Goal: Transaction & Acquisition: Book appointment/travel/reservation

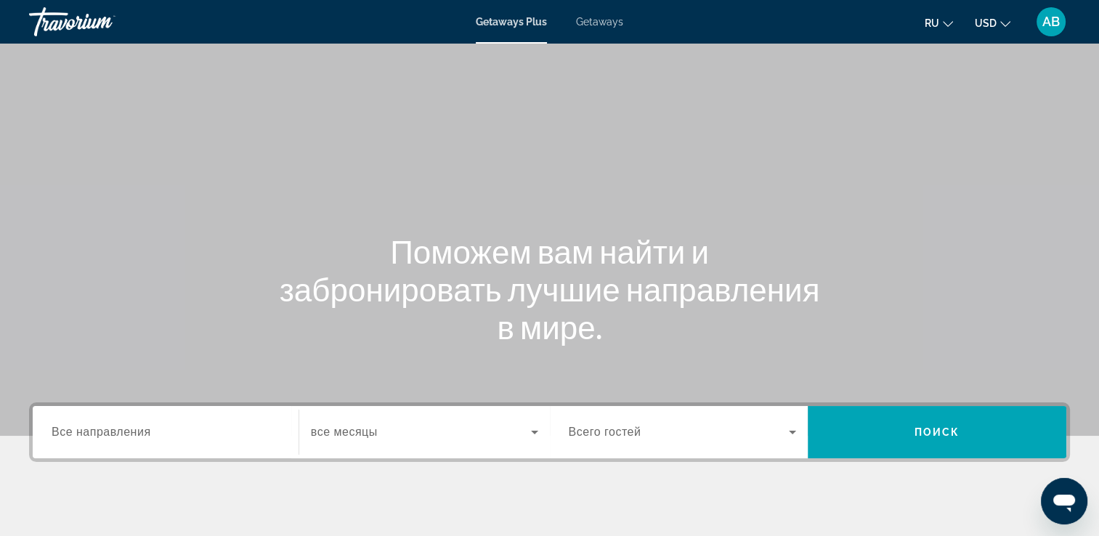
click at [598, 31] on div "Getaways Plus Getaways ru English Español Français Italiano Português русский U…" at bounding box center [549, 22] width 1099 height 38
click at [593, 24] on span "Getaways" at bounding box center [599, 22] width 47 height 12
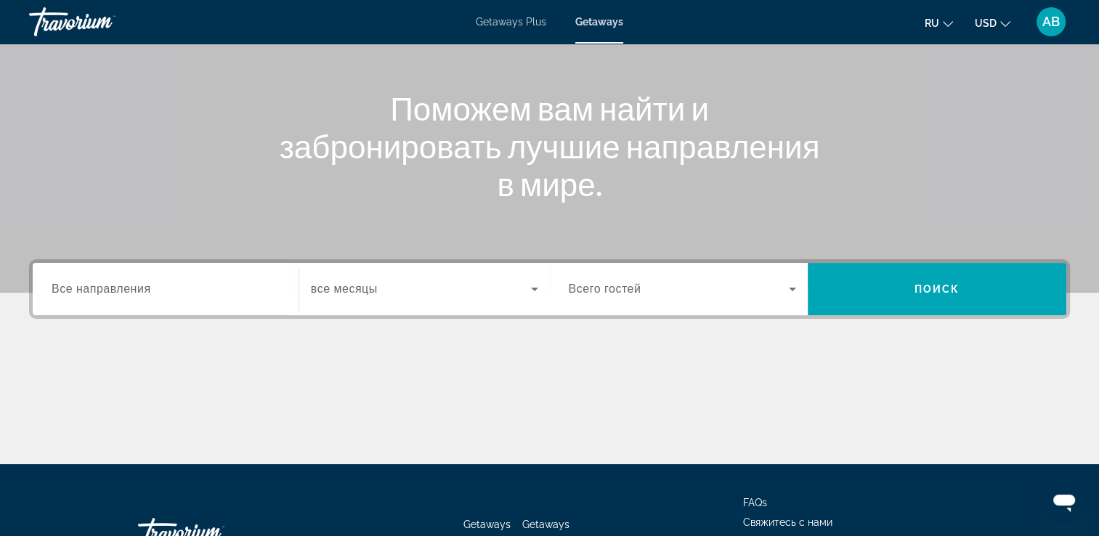
scroll to position [145, 0]
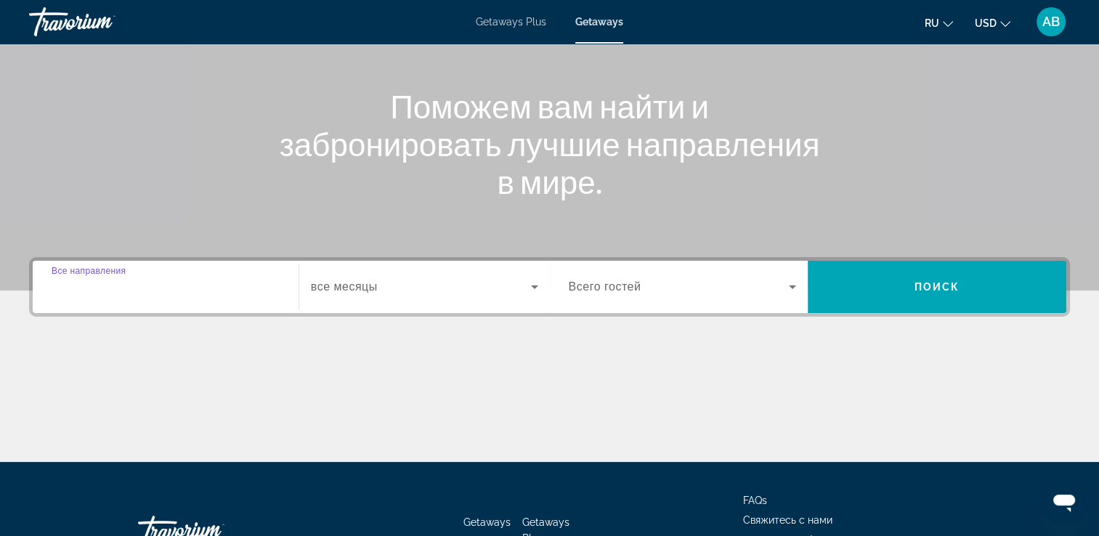
click at [70, 279] on input "Destination Все направления" at bounding box center [166, 287] width 228 height 17
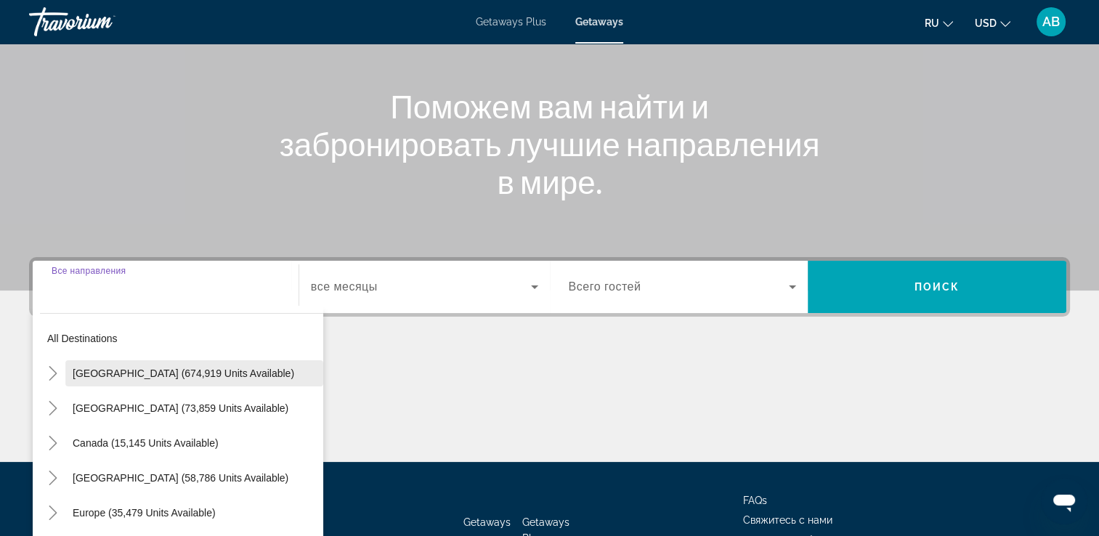
scroll to position [248, 0]
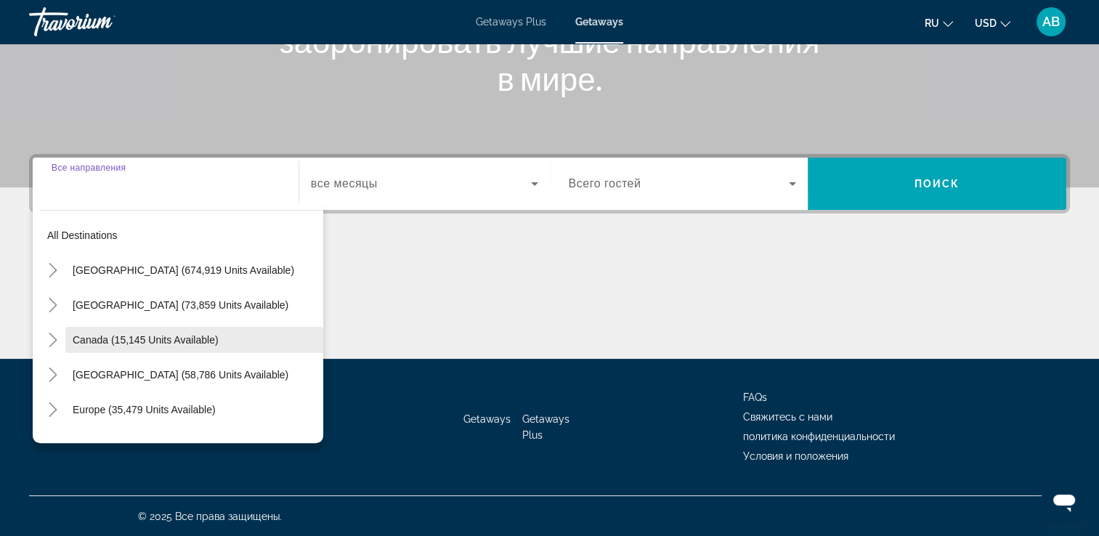
click at [65, 336] on span "Search widget" at bounding box center [194, 339] width 258 height 35
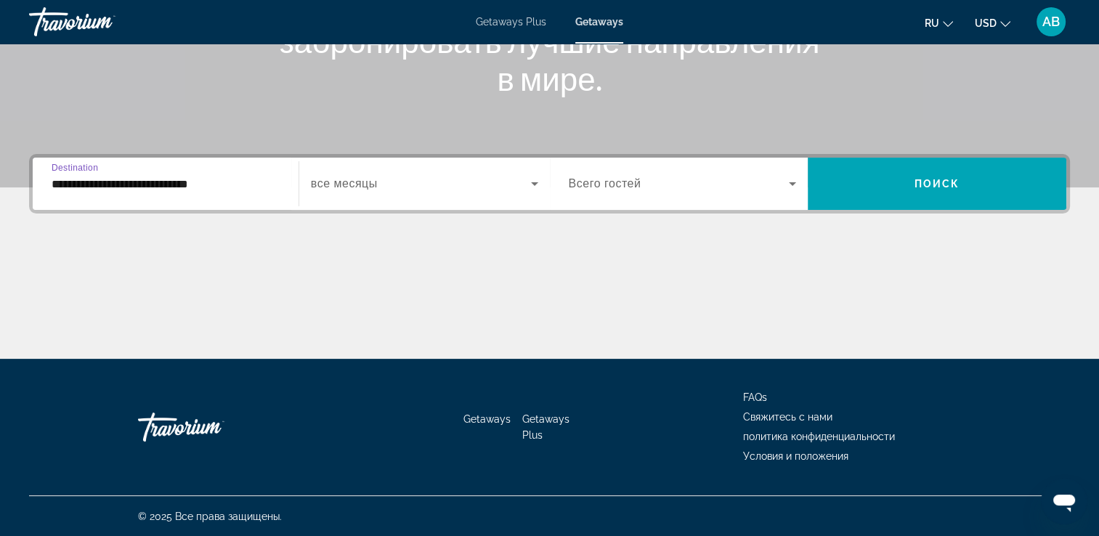
click at [189, 190] on input "**********" at bounding box center [166, 184] width 228 height 17
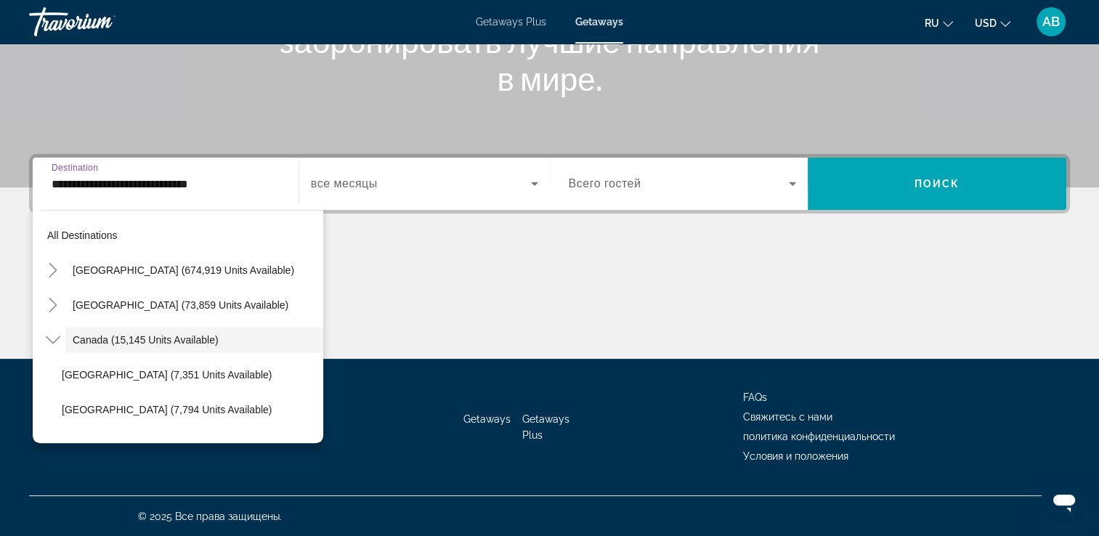
scroll to position [17, 0]
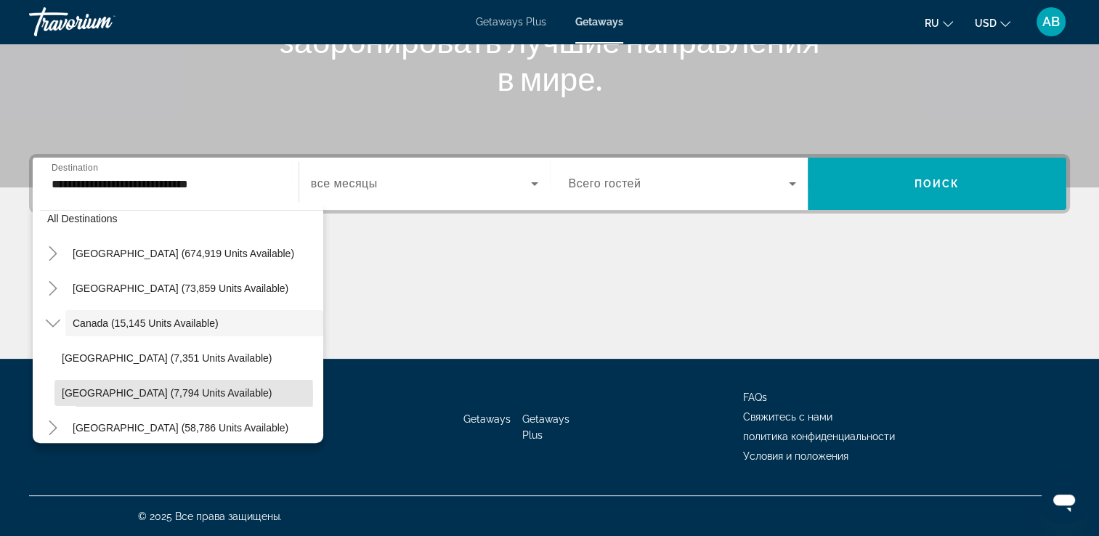
drag, startPoint x: 102, startPoint y: 394, endPoint x: 111, endPoint y: 388, distance: 11.1
click at [102, 394] on span "[GEOGRAPHIC_DATA] (7,794 units available)" at bounding box center [167, 393] width 210 height 12
type input "**********"
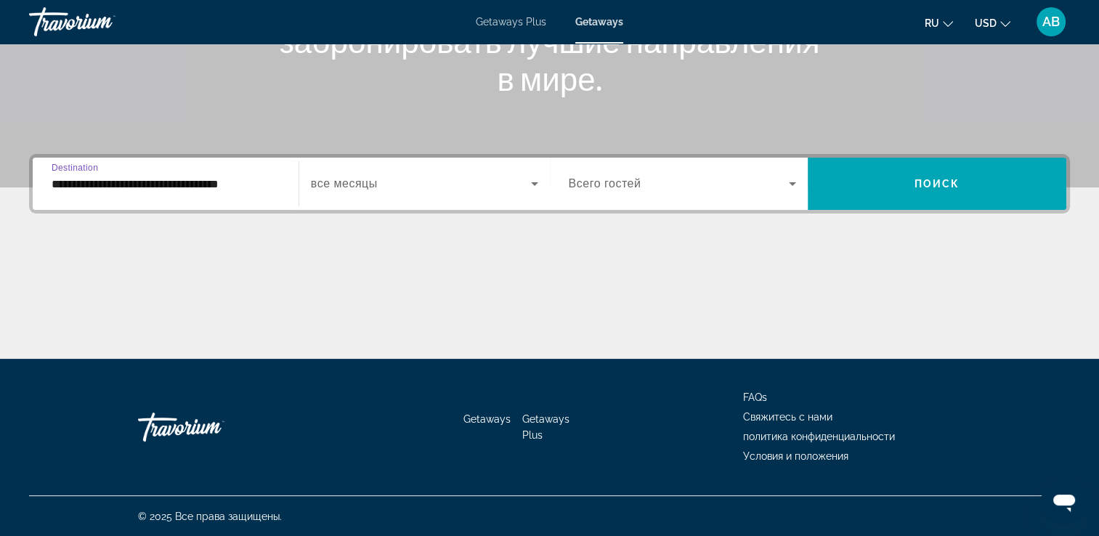
click at [464, 196] on div "Search widget" at bounding box center [424, 183] width 227 height 41
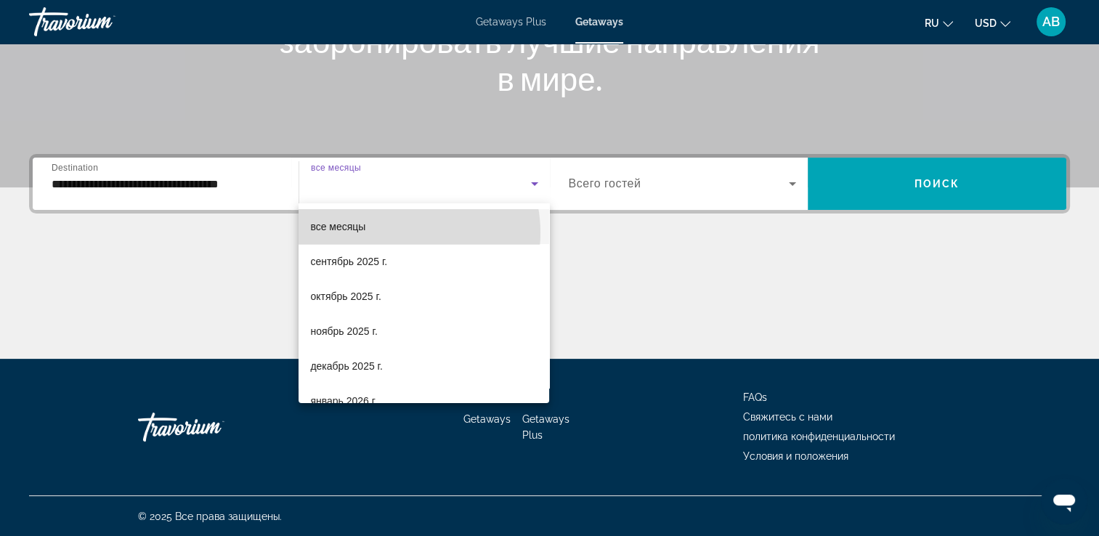
drag, startPoint x: 400, startPoint y: 232, endPoint x: 535, endPoint y: 208, distance: 137.3
click at [402, 232] on mat-option "все месяцы" at bounding box center [424, 226] width 251 height 35
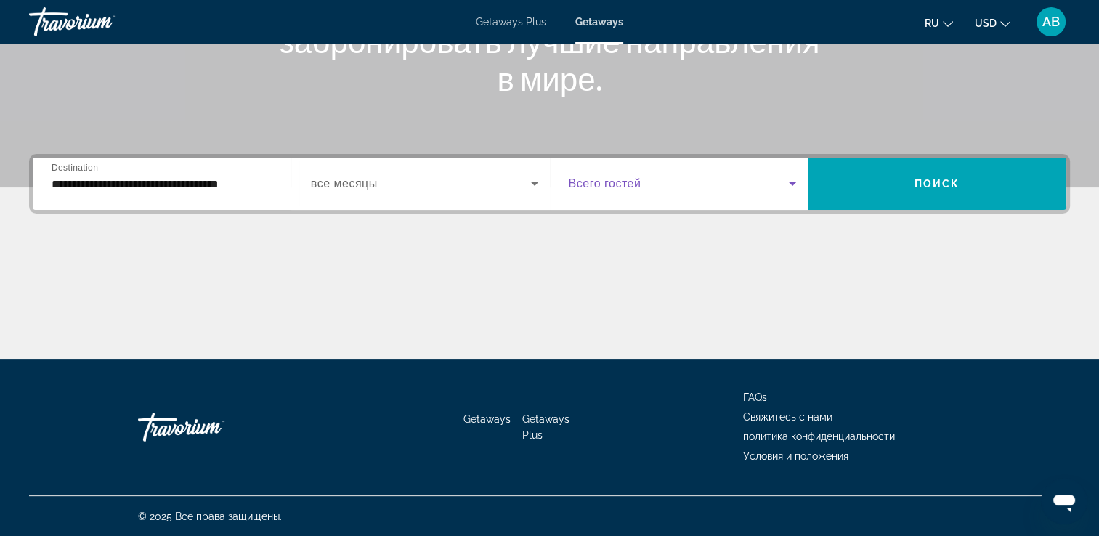
click at [685, 187] on span "Search widget" at bounding box center [679, 183] width 221 height 17
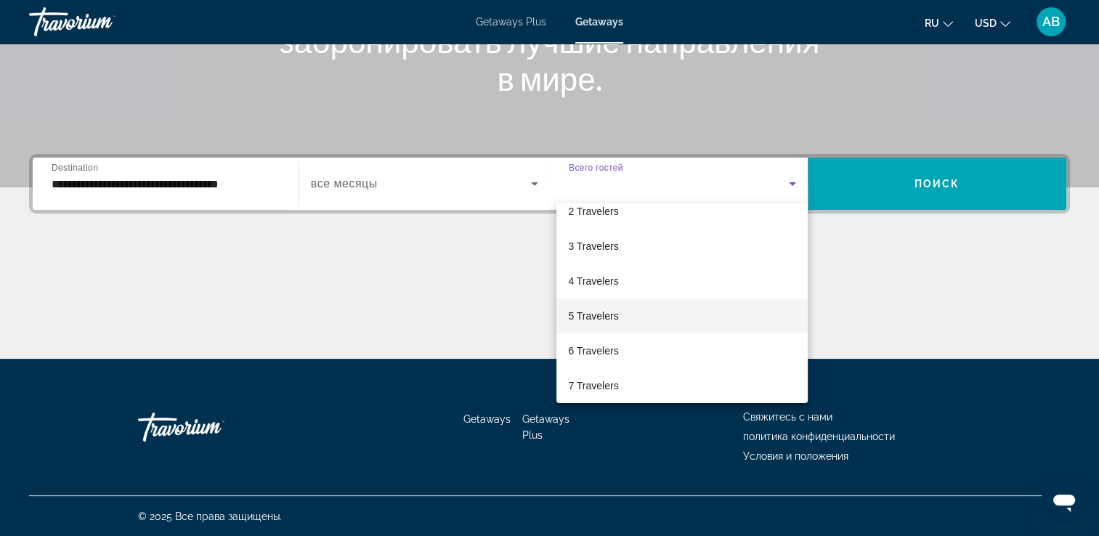
scroll to position [73, 0]
click at [661, 320] on mat-option "6 Travelers" at bounding box center [681, 328] width 251 height 35
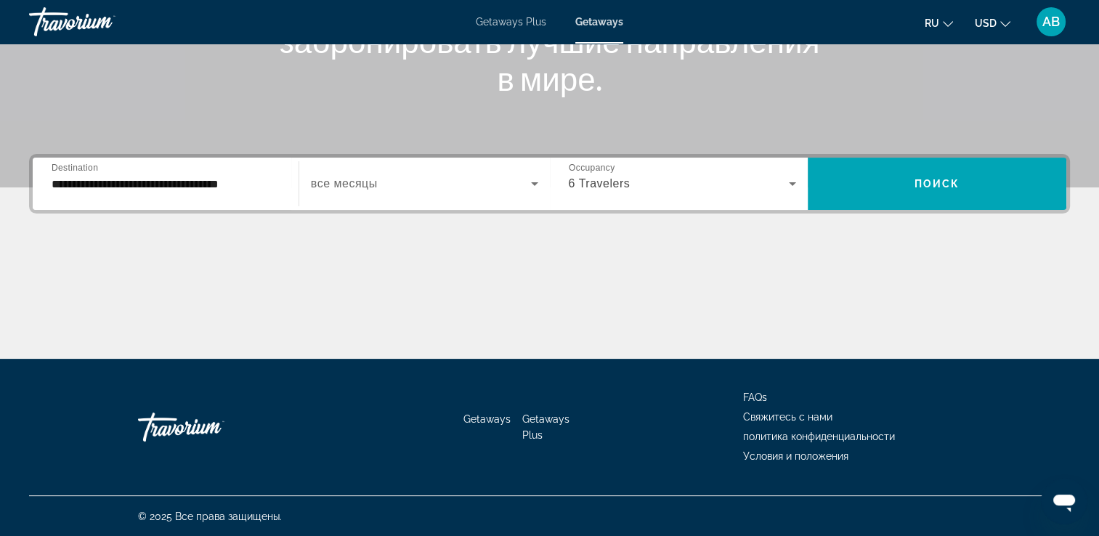
click at [1003, 19] on icon "Change currency" at bounding box center [1005, 24] width 10 height 10
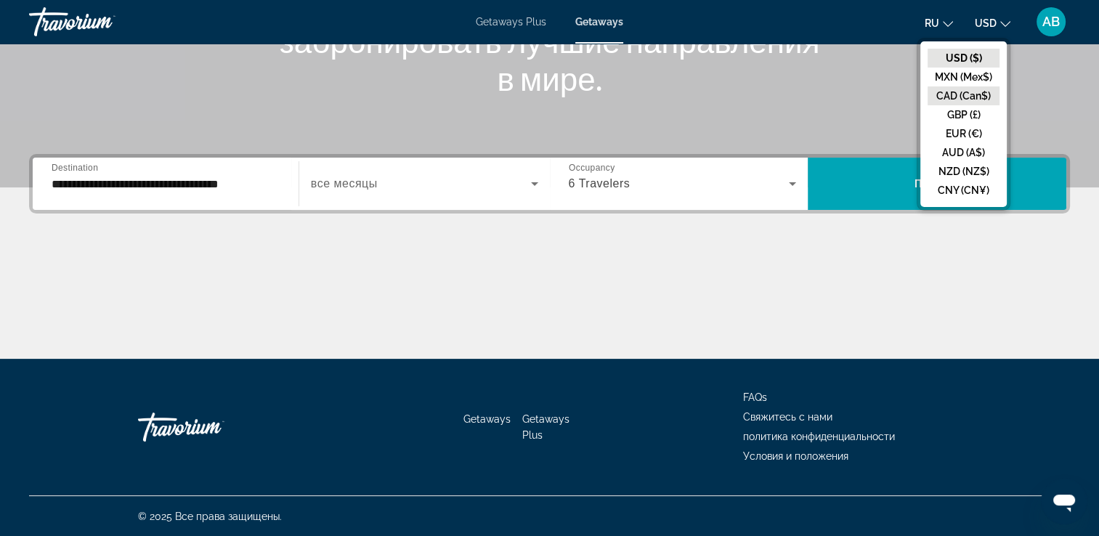
click at [976, 97] on button "CAD (Can$)" at bounding box center [963, 95] width 72 height 19
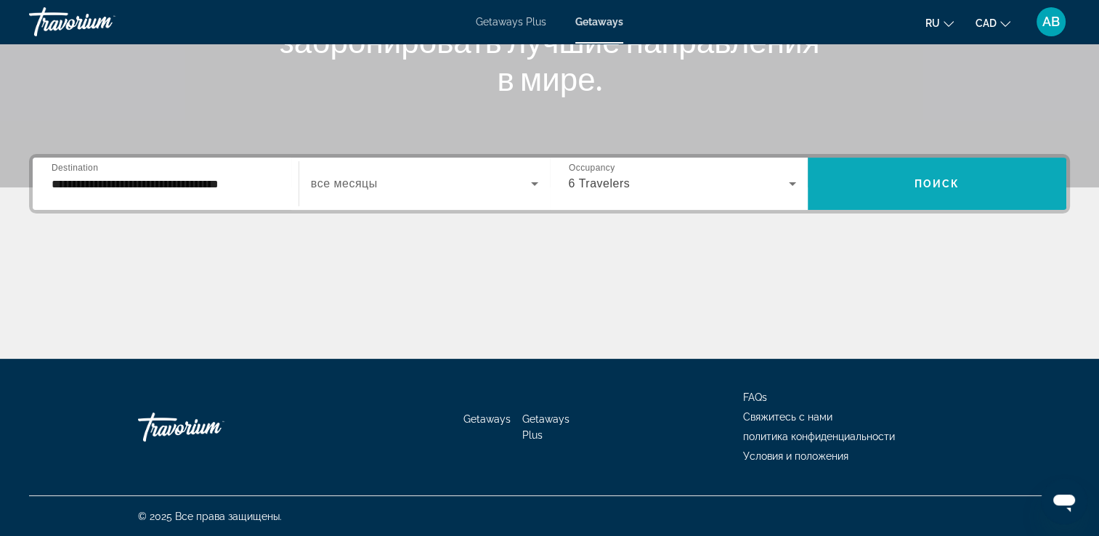
click at [966, 179] on span "Search widget" at bounding box center [937, 183] width 259 height 35
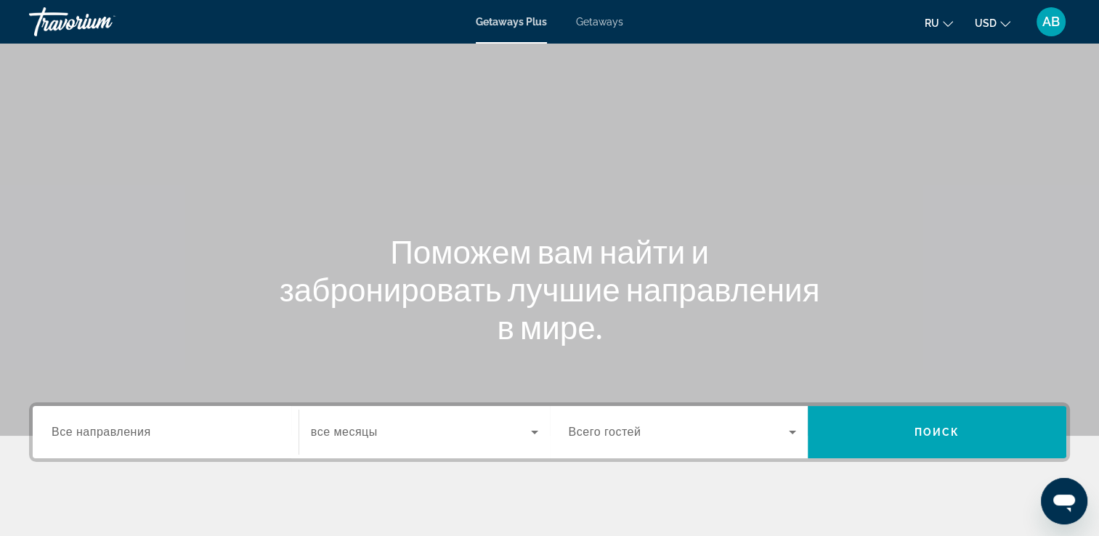
click at [619, 25] on span "Getaways" at bounding box center [599, 22] width 47 height 12
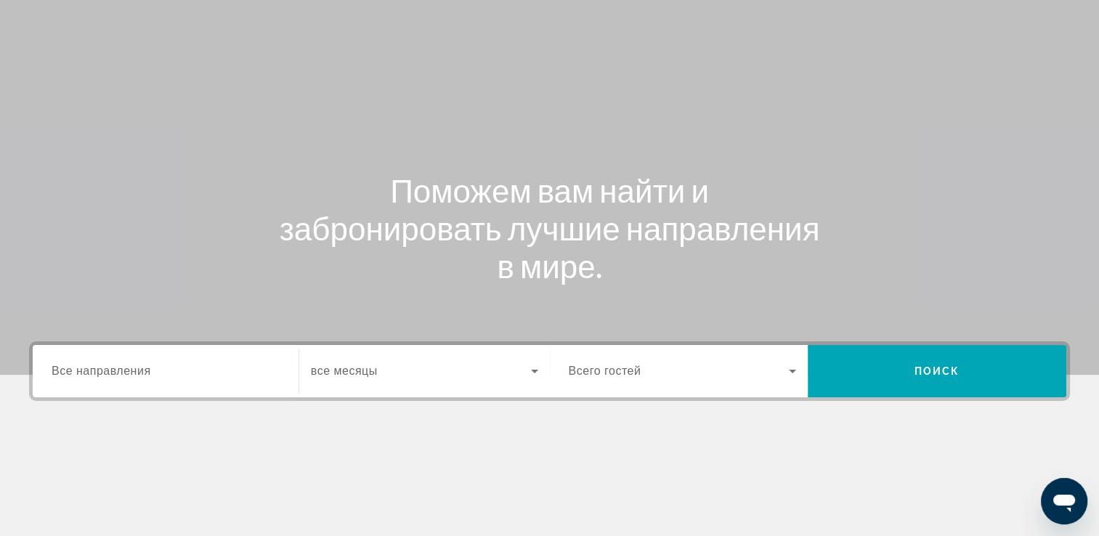
scroll to position [145, 0]
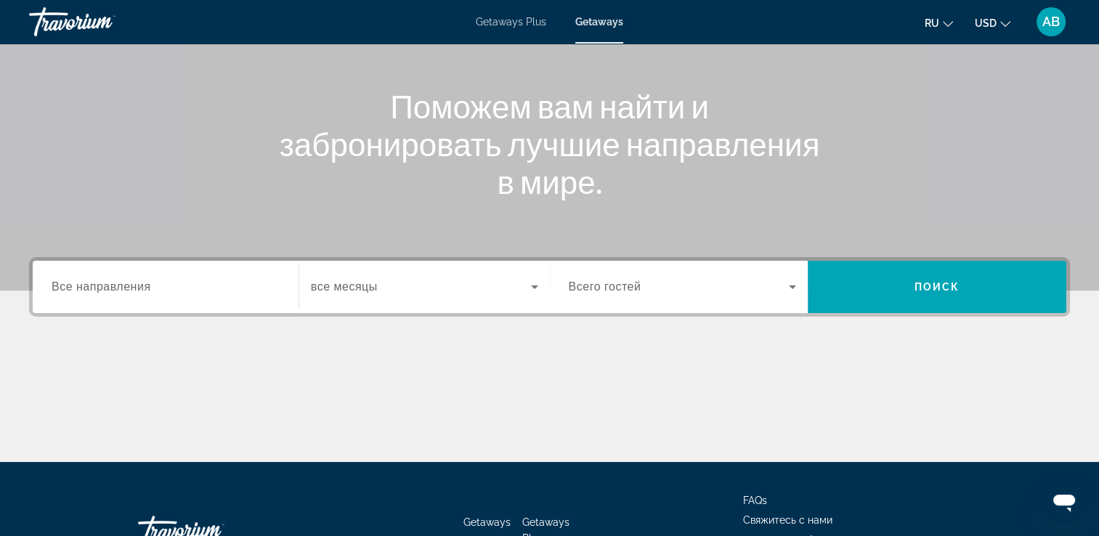
click at [102, 264] on div "Destination Все направления" at bounding box center [165, 287] width 251 height 52
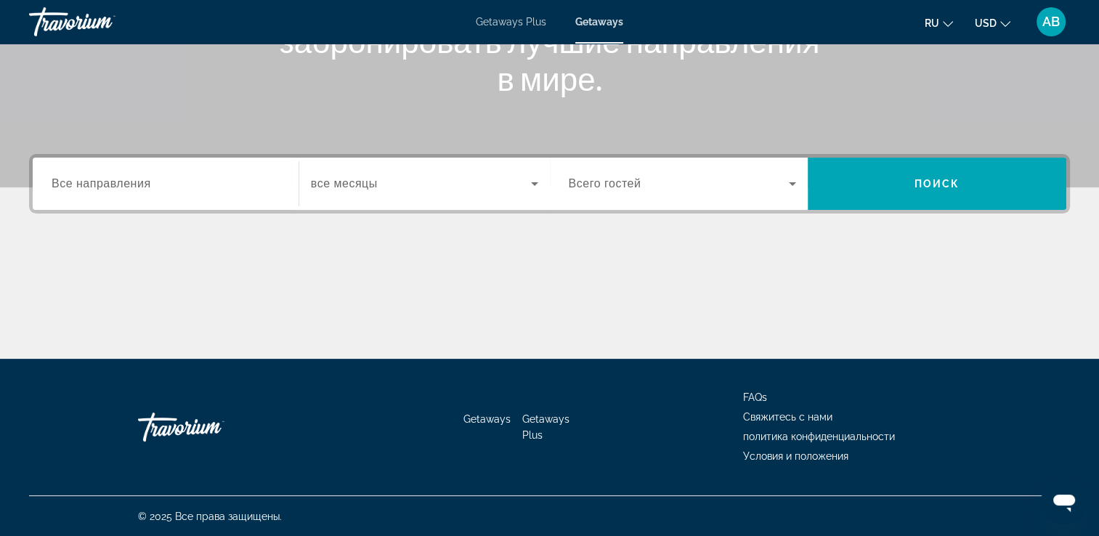
click at [55, 182] on span "Все направления" at bounding box center [102, 183] width 100 height 12
click at [55, 182] on input "Destination Все направления" at bounding box center [166, 184] width 228 height 17
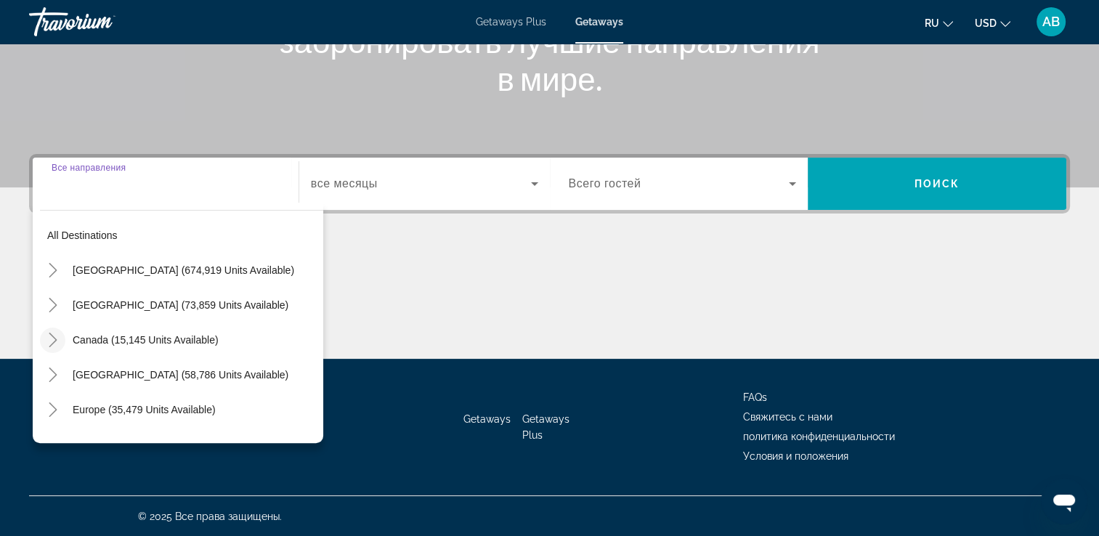
click at [57, 338] on icon "Toggle Canada (15,145 units available)" at bounding box center [53, 340] width 15 height 15
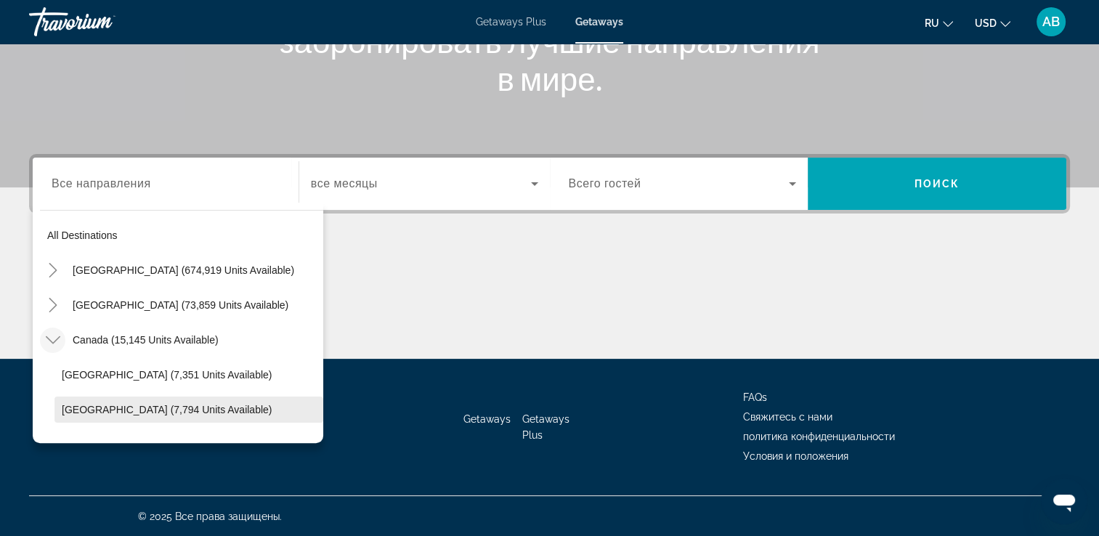
click at [70, 400] on span "Search widget" at bounding box center [188, 409] width 269 height 35
type input "**********"
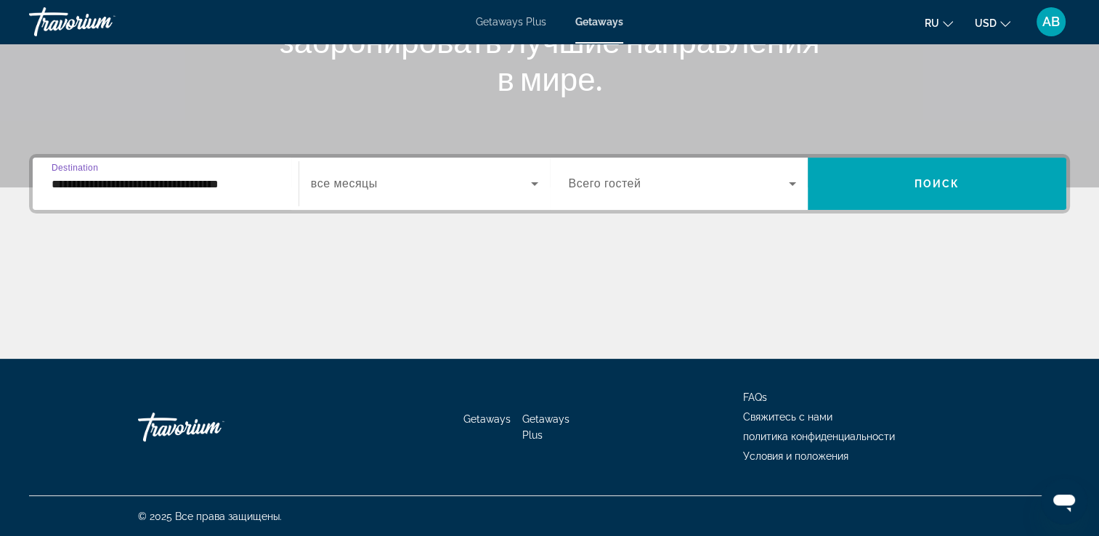
click at [456, 190] on span "Search widget" at bounding box center [421, 183] width 220 height 17
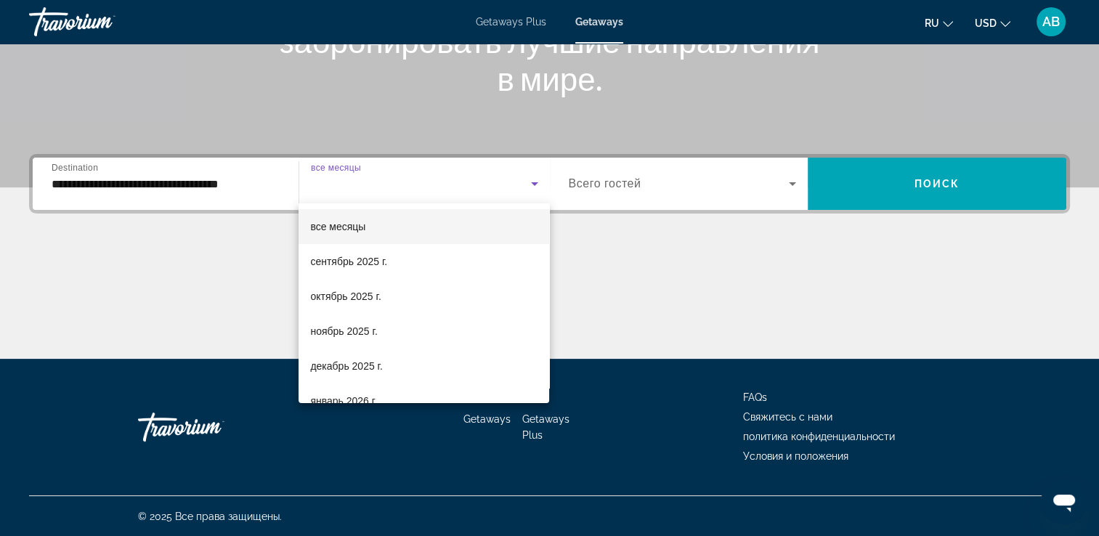
drag, startPoint x: 305, startPoint y: 232, endPoint x: 337, endPoint y: 240, distance: 32.9
click at [305, 233] on mat-option "все месяцы" at bounding box center [424, 226] width 251 height 35
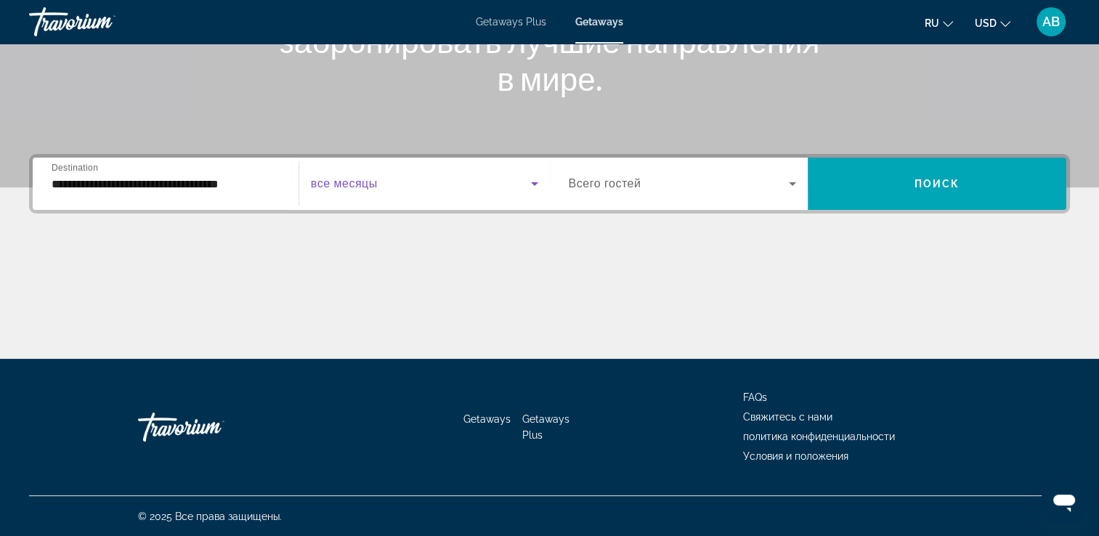
click at [760, 197] on div "Search widget" at bounding box center [683, 183] width 228 height 41
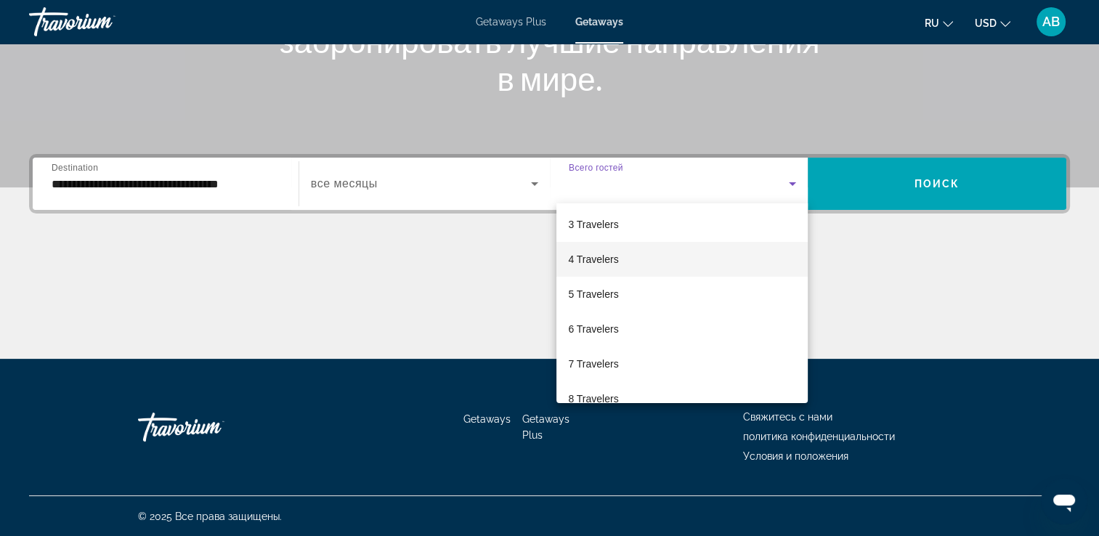
scroll to position [73, 0]
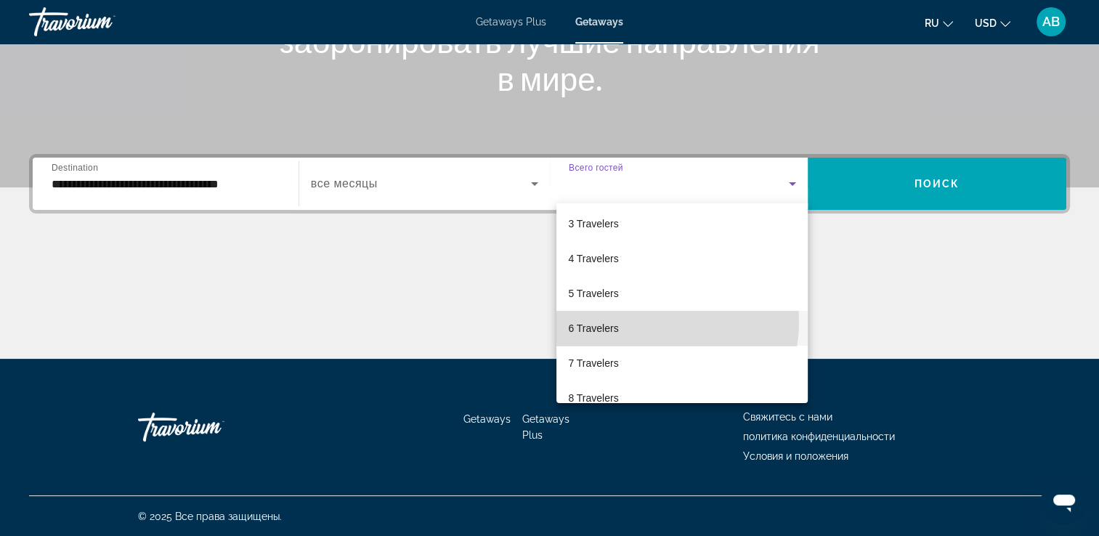
click at [641, 321] on mat-option "6 Travelers" at bounding box center [681, 328] width 251 height 35
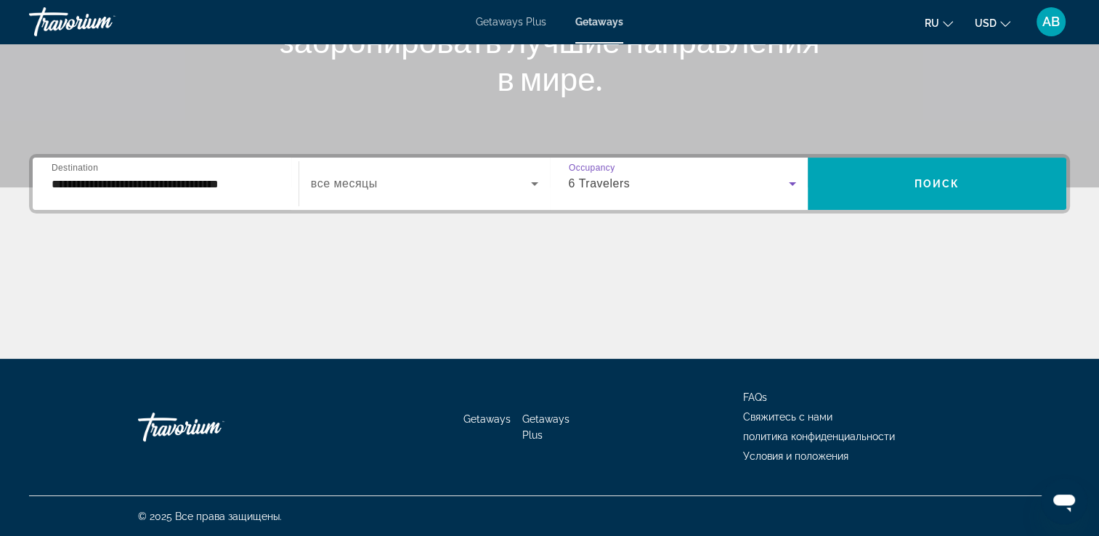
click at [1007, 11] on li "USD USD ($) MXN (Mex$) CAD (Can$) GBP (£) EUR (€) AUD (A$) NZD (NZ$) CNY (CN¥)" at bounding box center [993, 21] width 36 height 23
click at [1002, 31] on button "USD USD ($) MXN (Mex$) CAD (Can$) GBP (£) EUR (€) AUD (A$) NZD (NZ$) CNY (CN¥)" at bounding box center [993, 22] width 36 height 21
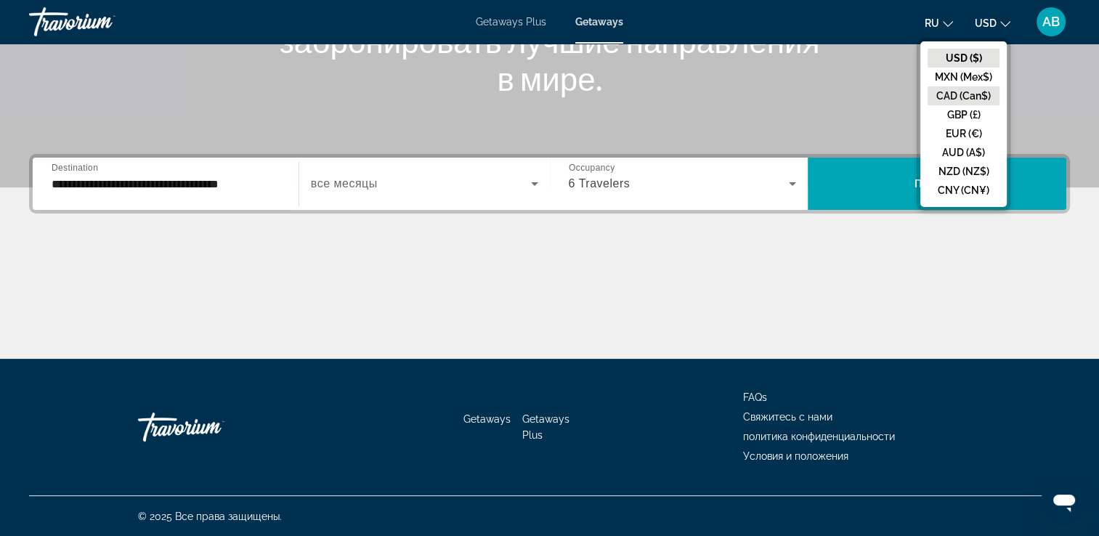
click at [979, 97] on button "CAD (Can$)" at bounding box center [963, 95] width 72 height 19
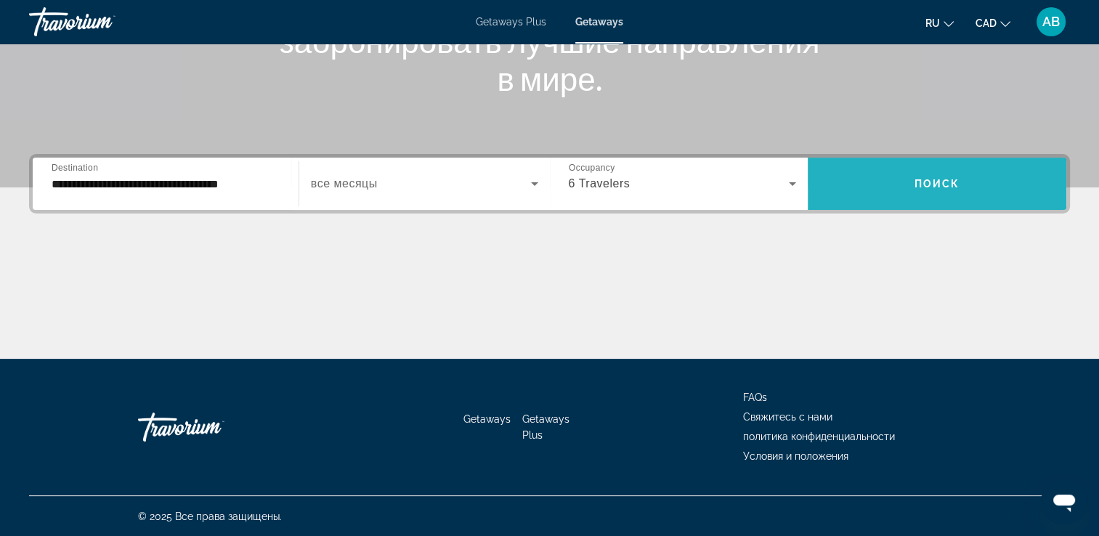
click at [961, 176] on span "Search widget" at bounding box center [937, 183] width 259 height 35
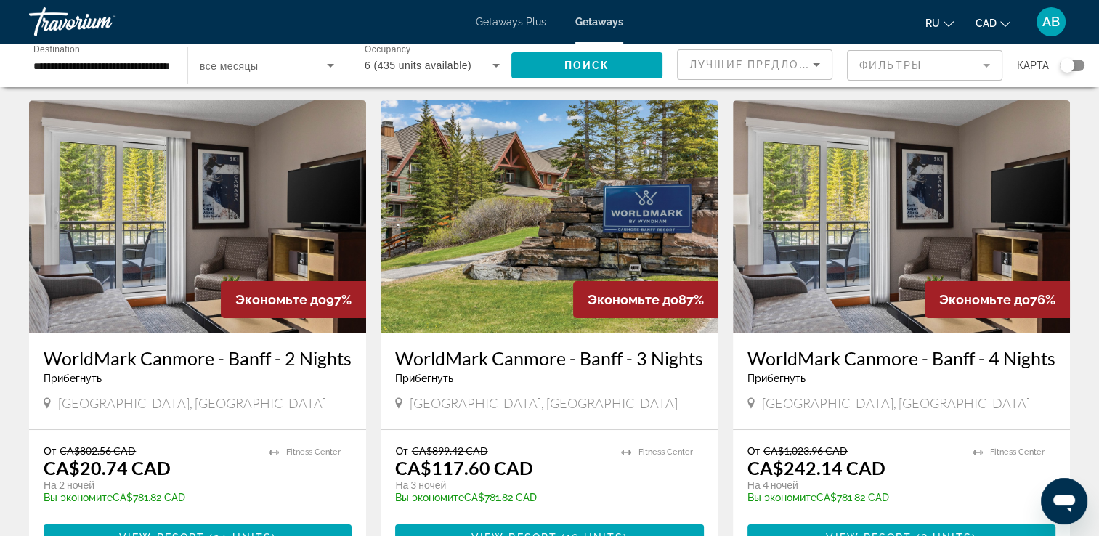
scroll to position [73, 0]
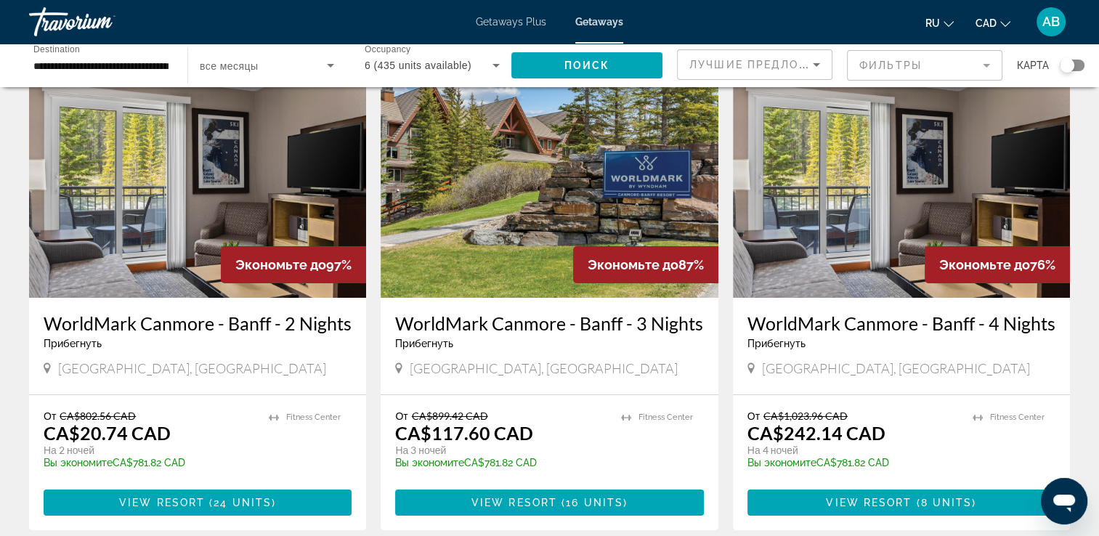
click at [165, 68] on input "**********" at bounding box center [100, 65] width 135 height 17
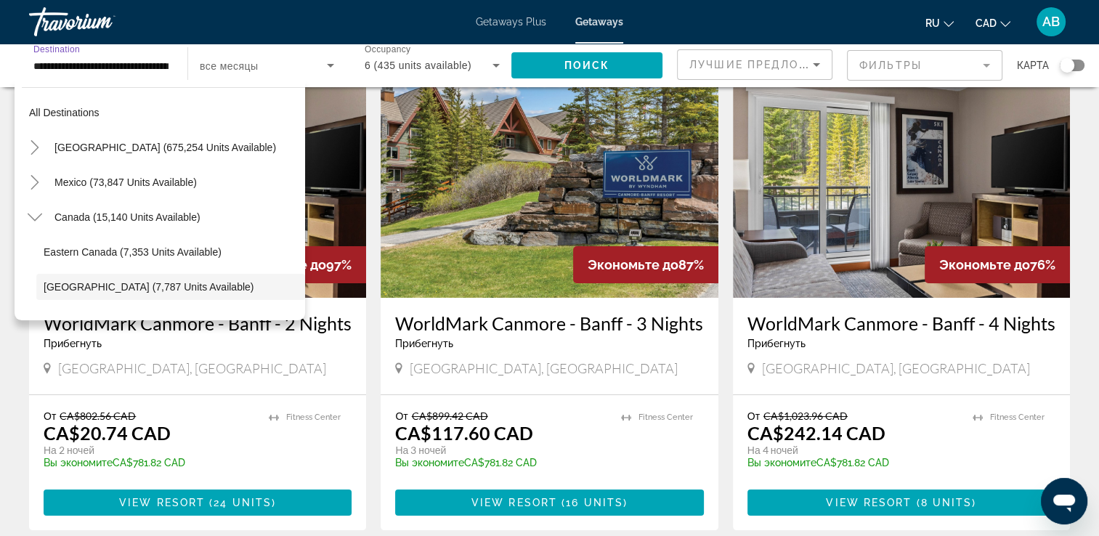
scroll to position [86, 0]
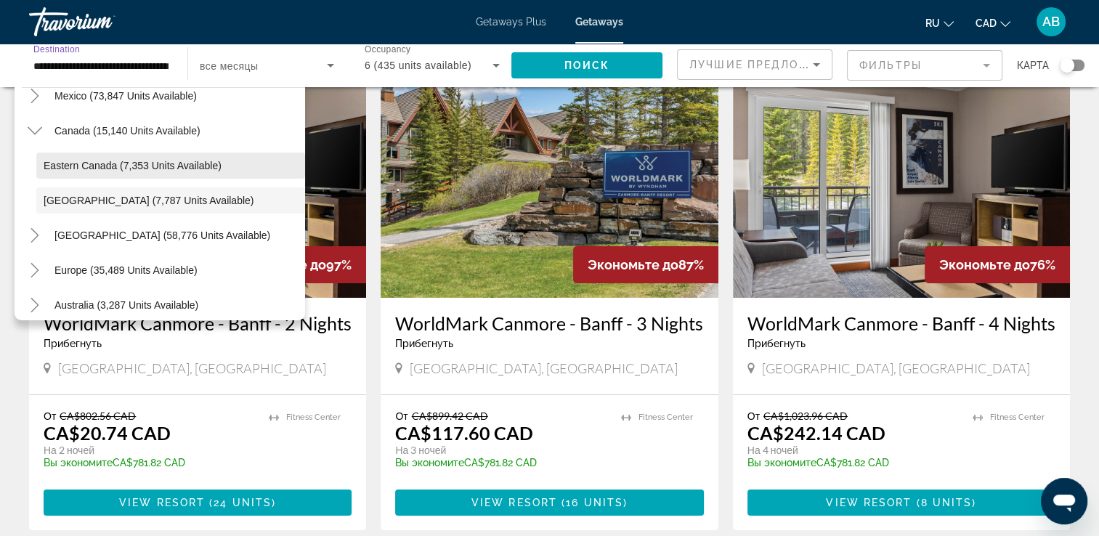
click at [70, 170] on span "Eastern Canada (7,353 units available)" at bounding box center [133, 166] width 178 height 12
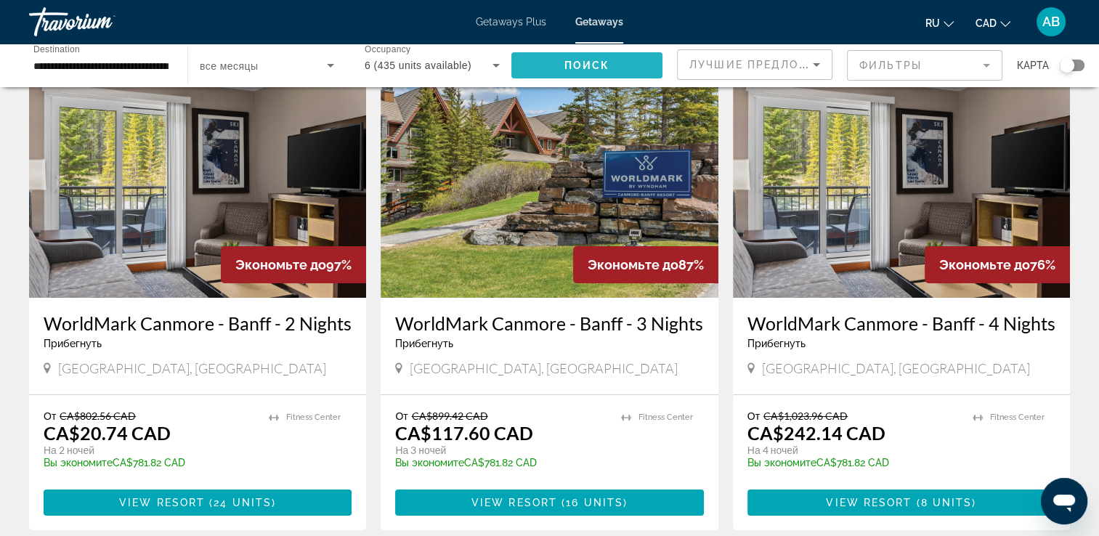
click at [559, 65] on span "Search widget" at bounding box center [586, 65] width 151 height 35
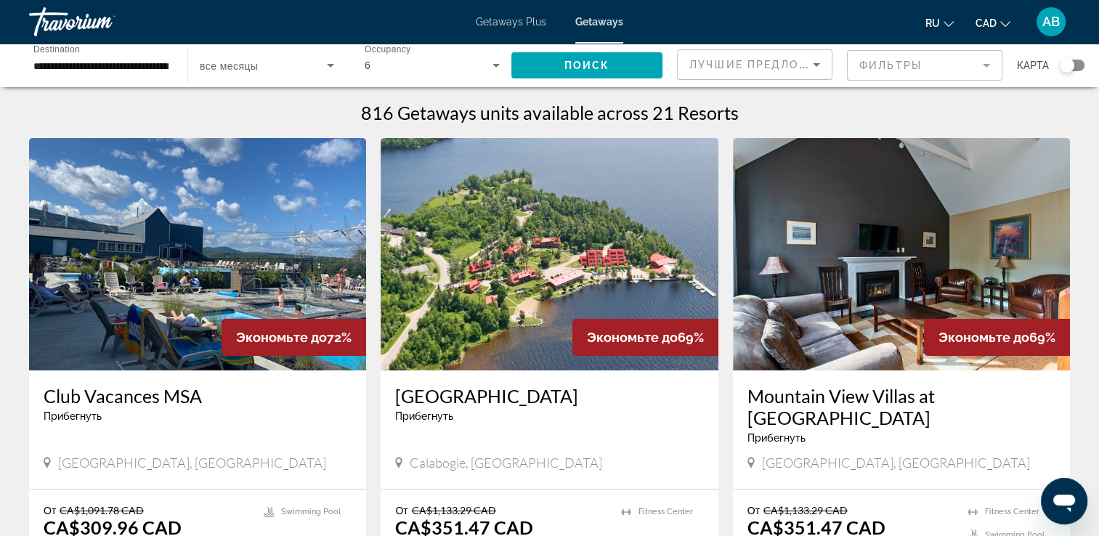
click at [166, 74] on div "**********" at bounding box center [100, 65] width 135 height 41
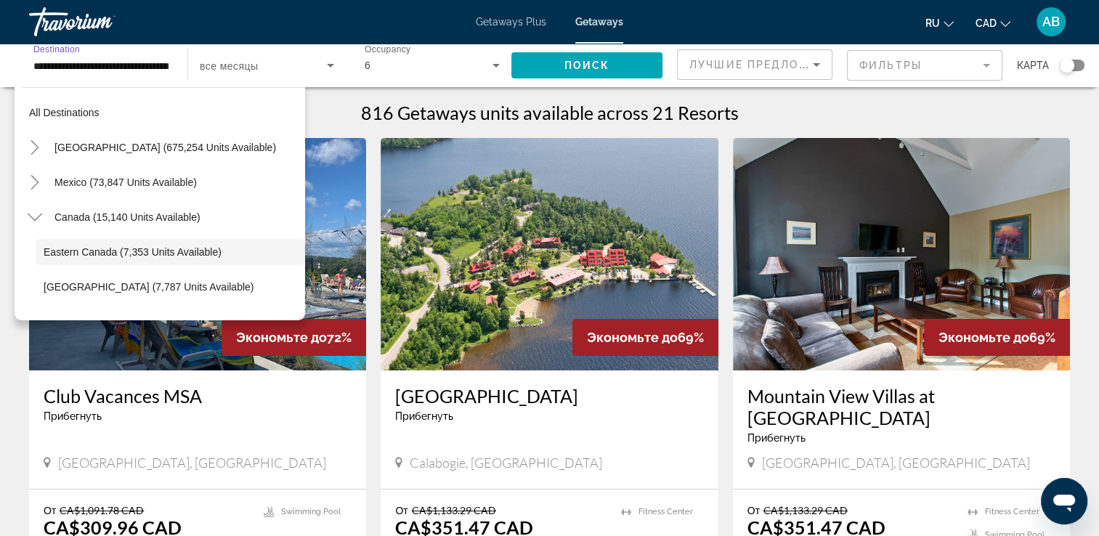
scroll to position [52, 0]
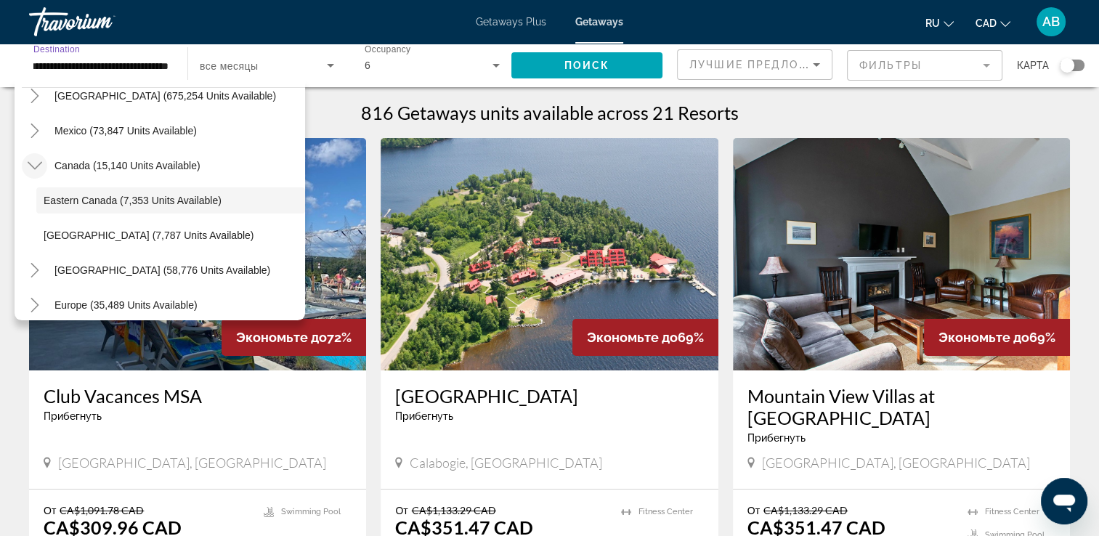
click at [37, 165] on icon "Toggle Canada (15,140 units available)" at bounding box center [34, 166] width 15 height 8
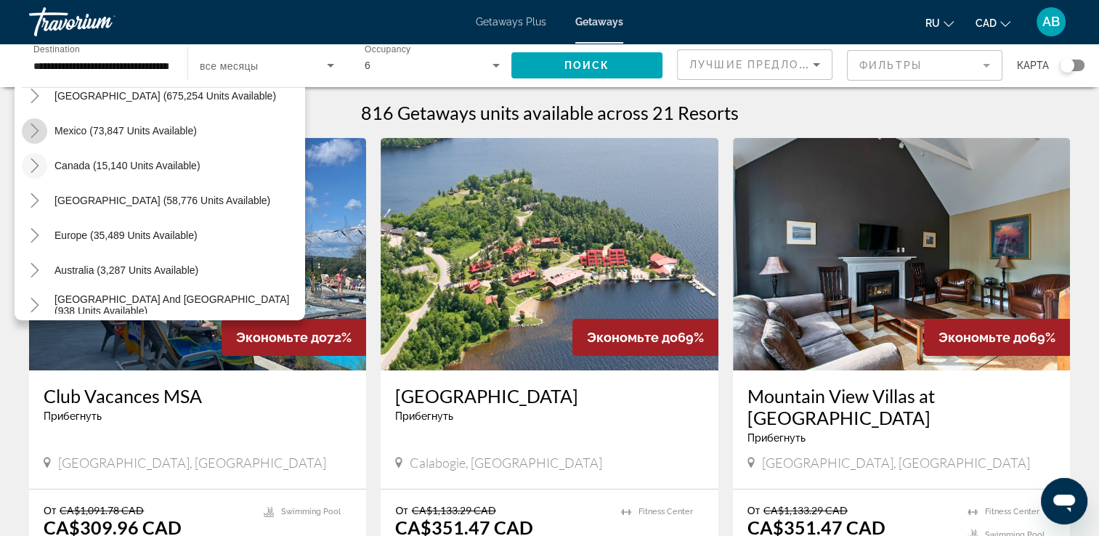
click at [35, 122] on mat-icon "Toggle Mexico (73,847 units available)" at bounding box center [34, 130] width 25 height 25
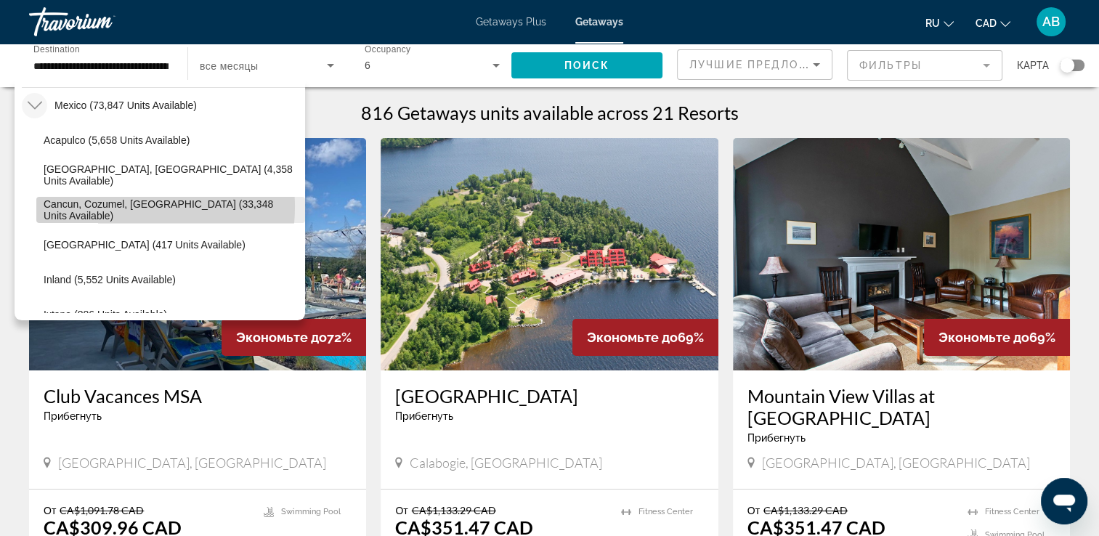
click at [104, 206] on span "Cancun, Cozumel, Riviera Maya (33,348 units available)" at bounding box center [171, 209] width 254 height 23
type input "**********"
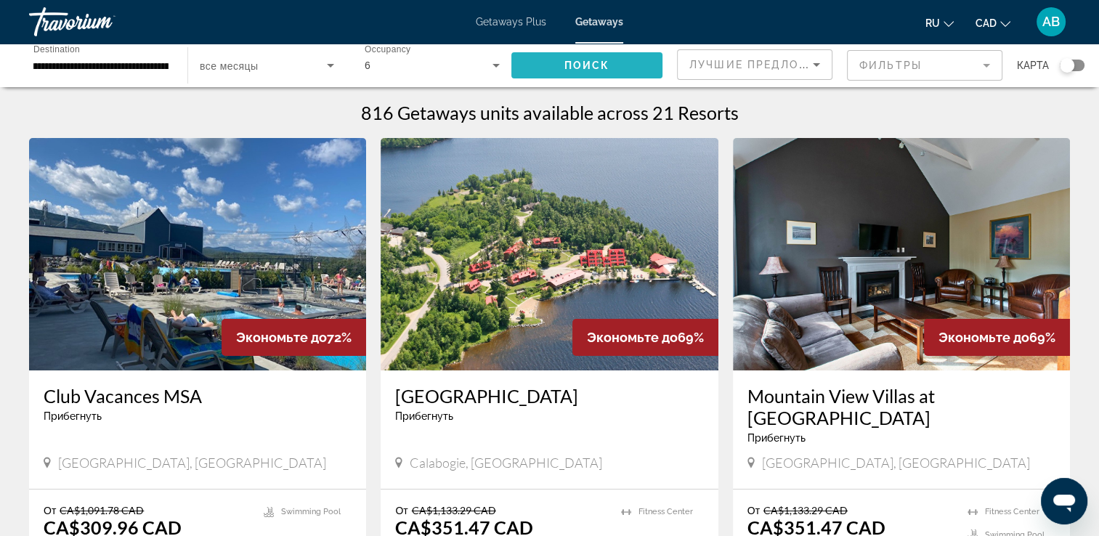
scroll to position [0, 0]
click at [567, 68] on span "Поиск" at bounding box center [587, 66] width 46 height 12
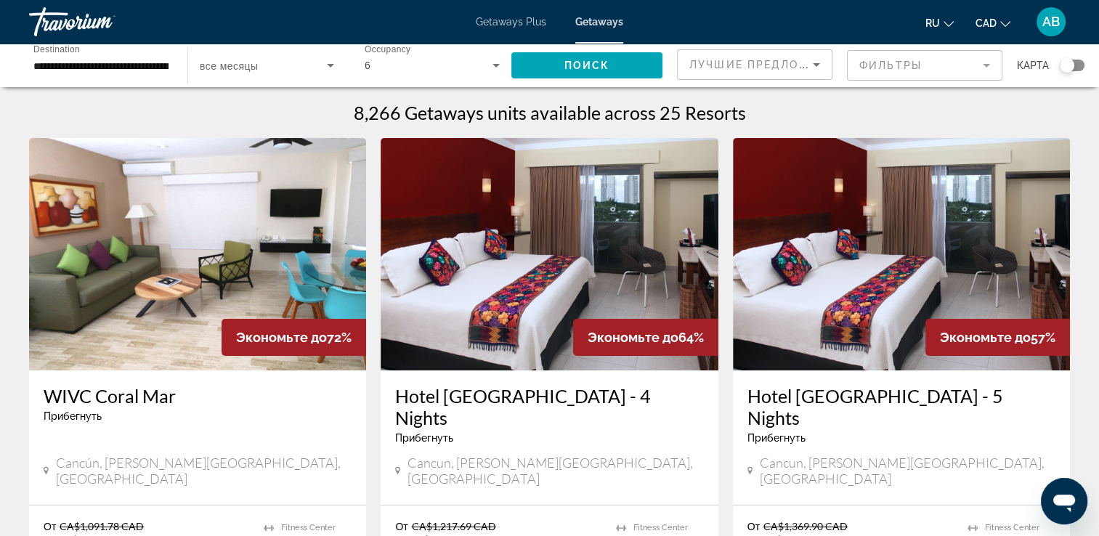
click at [480, 65] on div "6" at bounding box center [429, 65] width 128 height 17
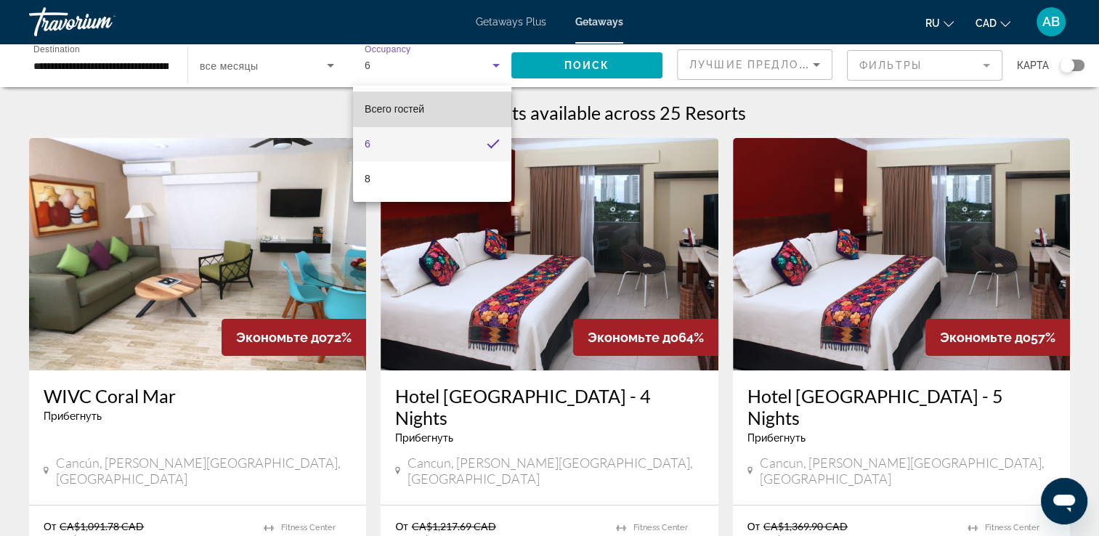
click at [414, 112] on span "Всего гостей" at bounding box center [395, 109] width 60 height 12
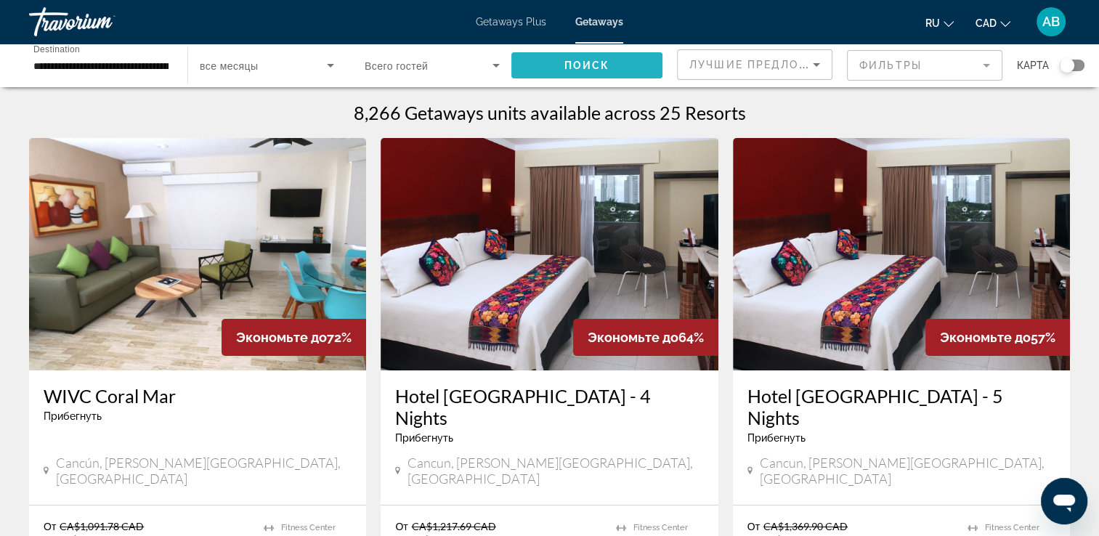
click at [630, 66] on span "Search widget" at bounding box center [586, 65] width 151 height 35
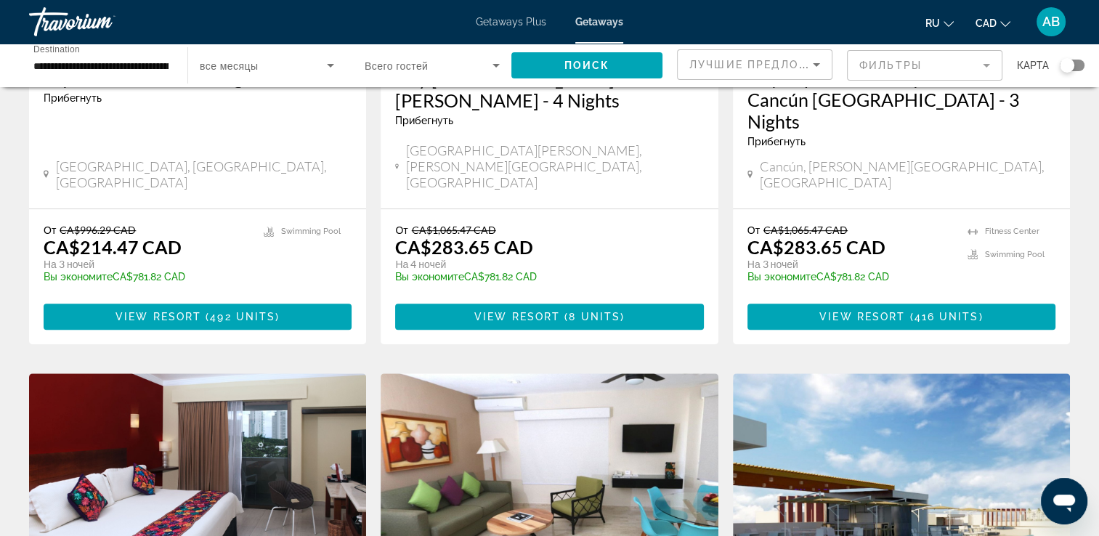
scroll to position [1162, 0]
